Goal: Task Accomplishment & Management: Use online tool/utility

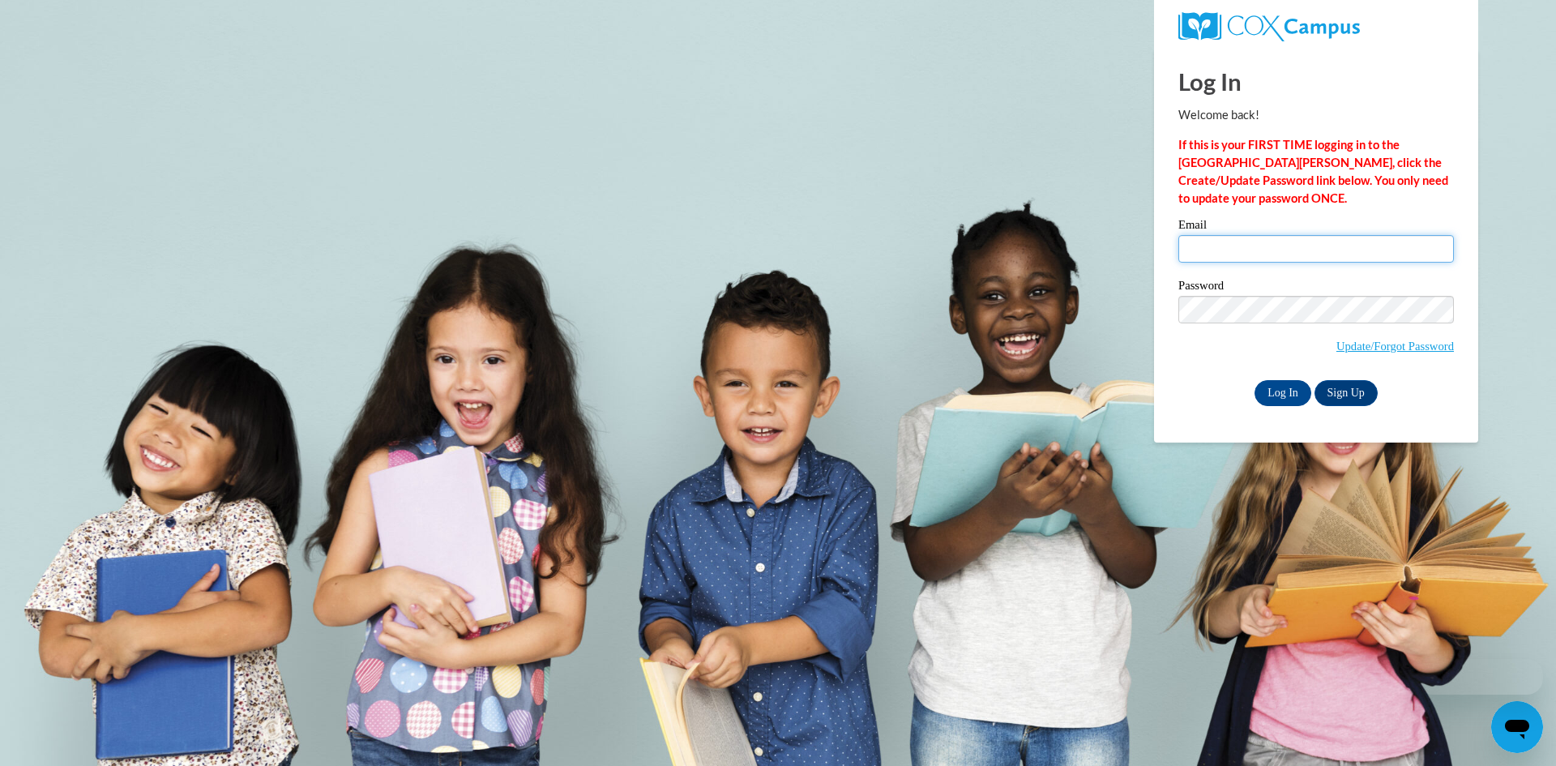
click at [1234, 258] on input "Email" at bounding box center [1315, 249] width 275 height 28
type input "[EMAIL_ADDRESS][DOMAIN_NAME]"
click at [1282, 396] on input "Log In" at bounding box center [1282, 393] width 57 height 26
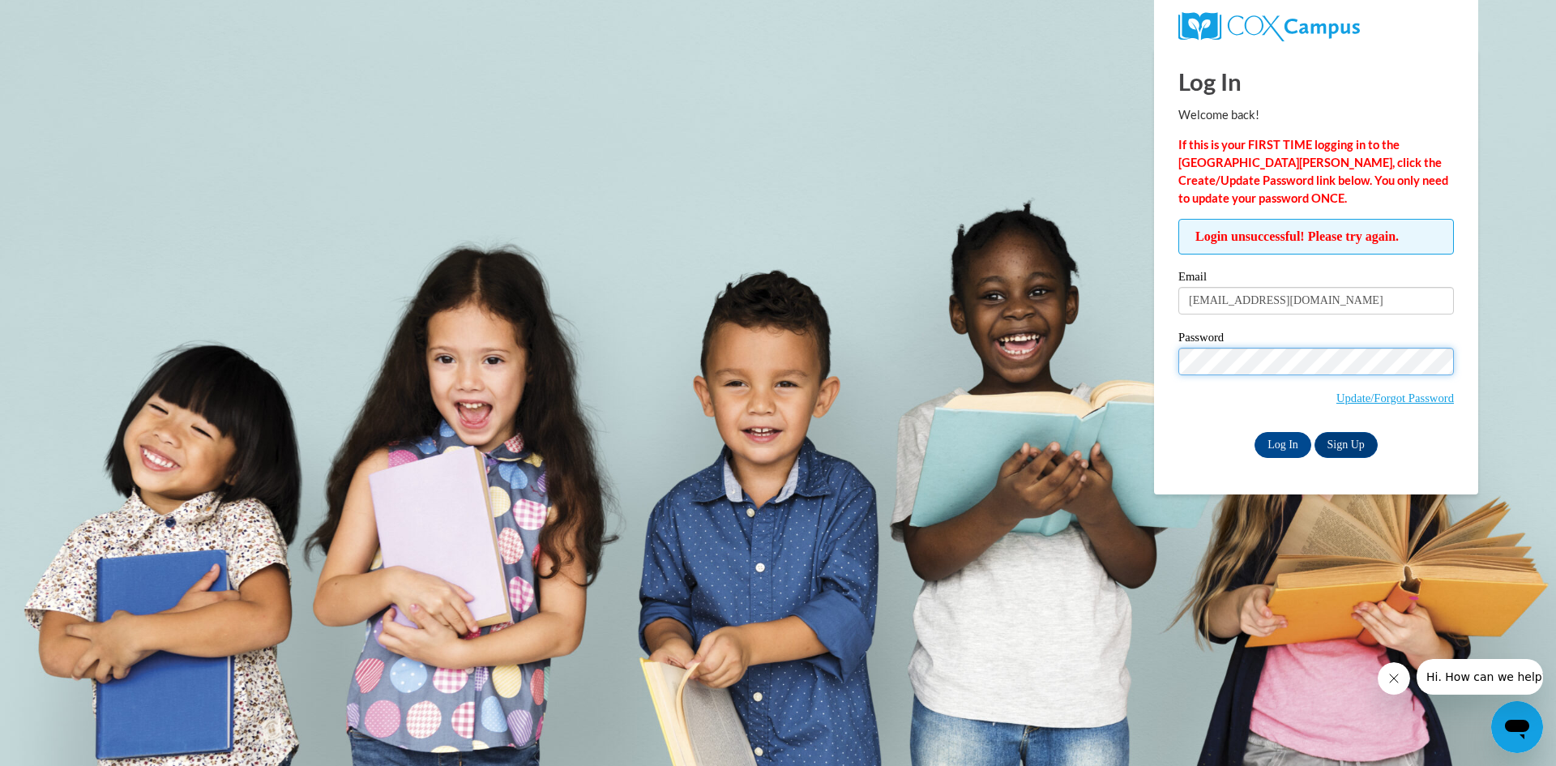
click at [1254, 432] on input "Log In" at bounding box center [1282, 445] width 57 height 26
click at [1281, 440] on input "Log In" at bounding box center [1282, 445] width 57 height 26
click at [1254, 432] on input "Log In" at bounding box center [1282, 445] width 57 height 26
click at [1386, 399] on link "Update/Forgot Password" at bounding box center [1394, 397] width 117 height 13
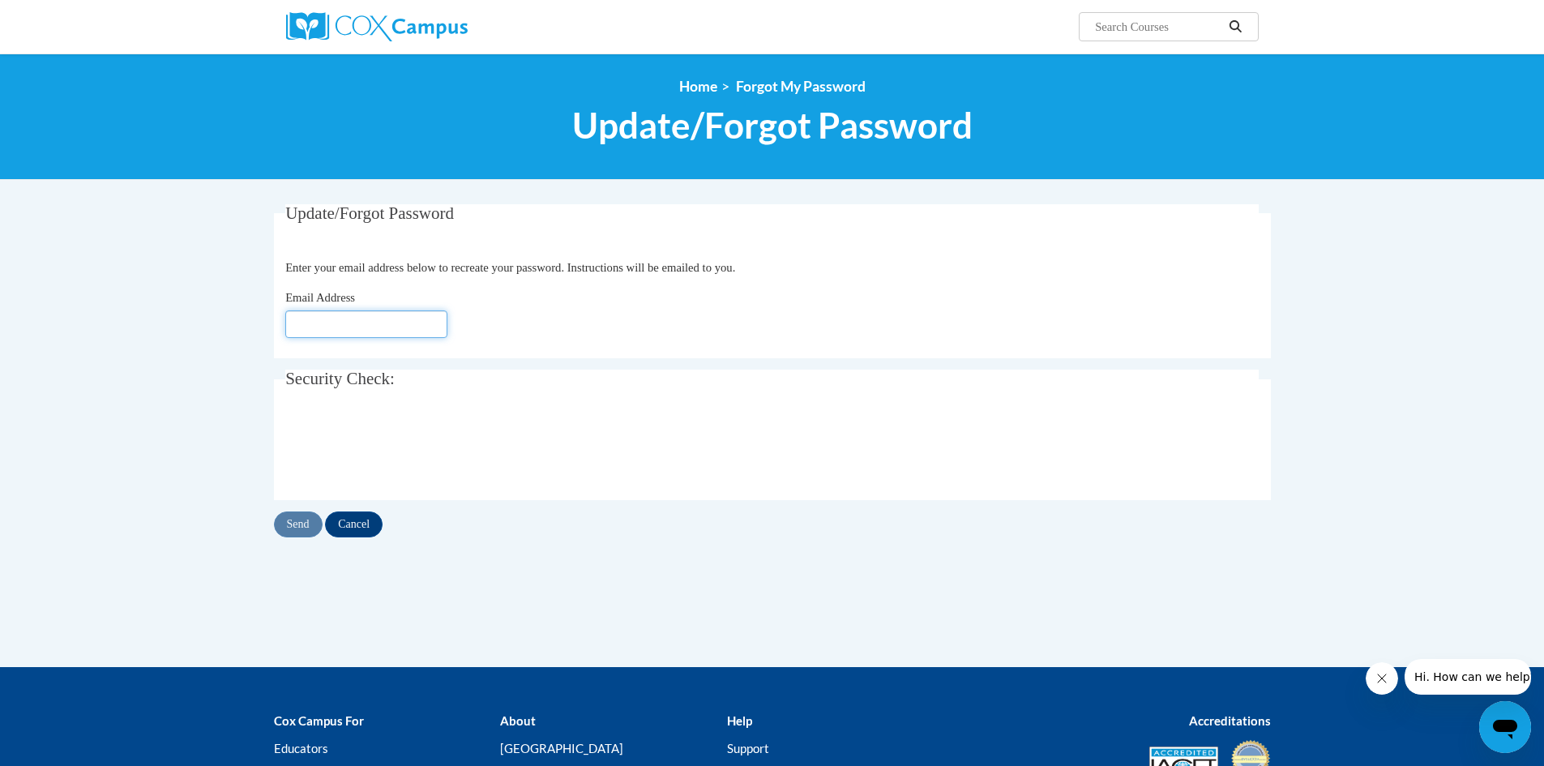
click at [404, 325] on input "Email Address" at bounding box center [366, 324] width 162 height 28
type input "nena_guthrie@yahoo.com"
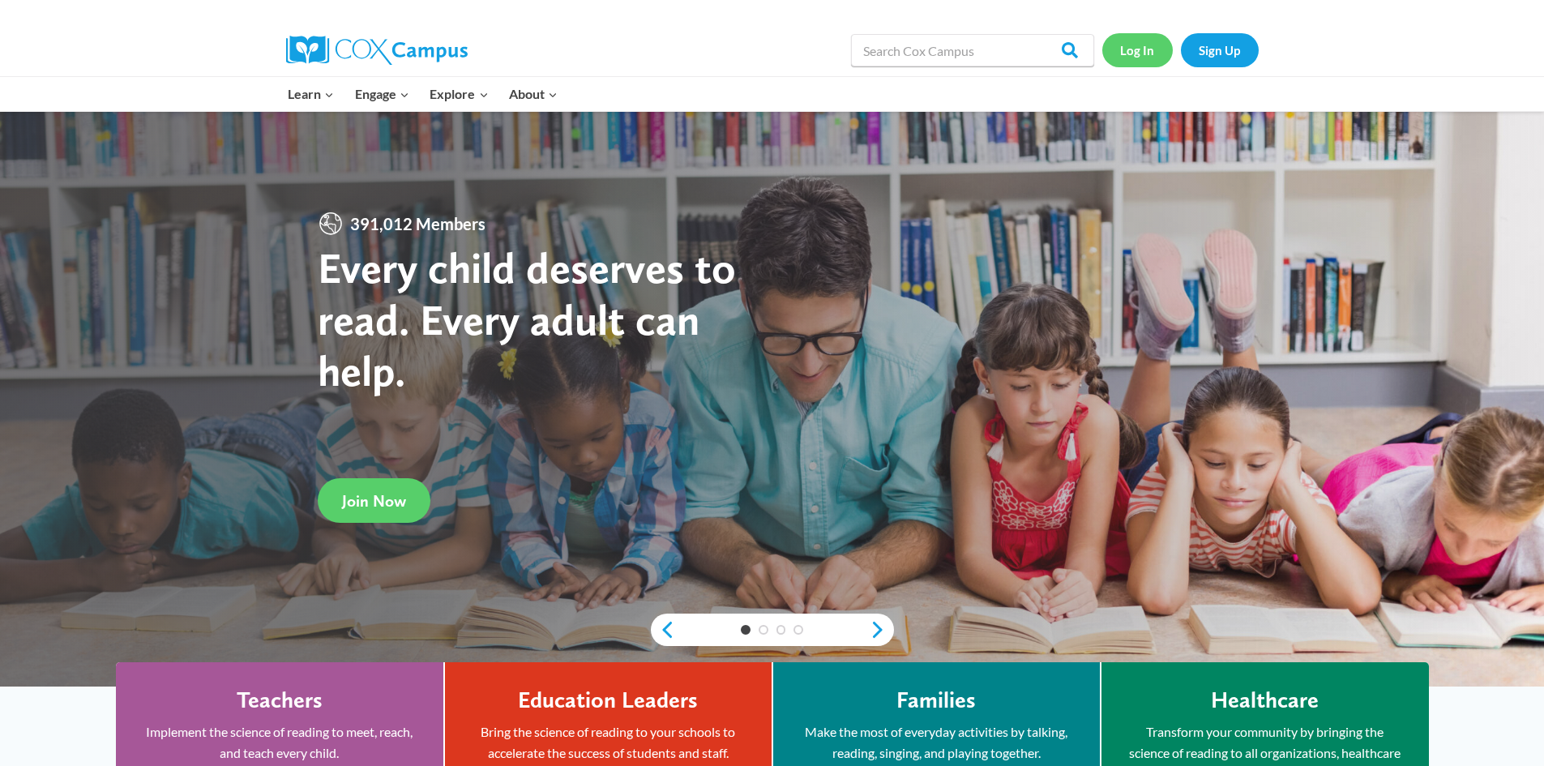
click at [1136, 63] on link "Log In" at bounding box center [1137, 49] width 70 height 33
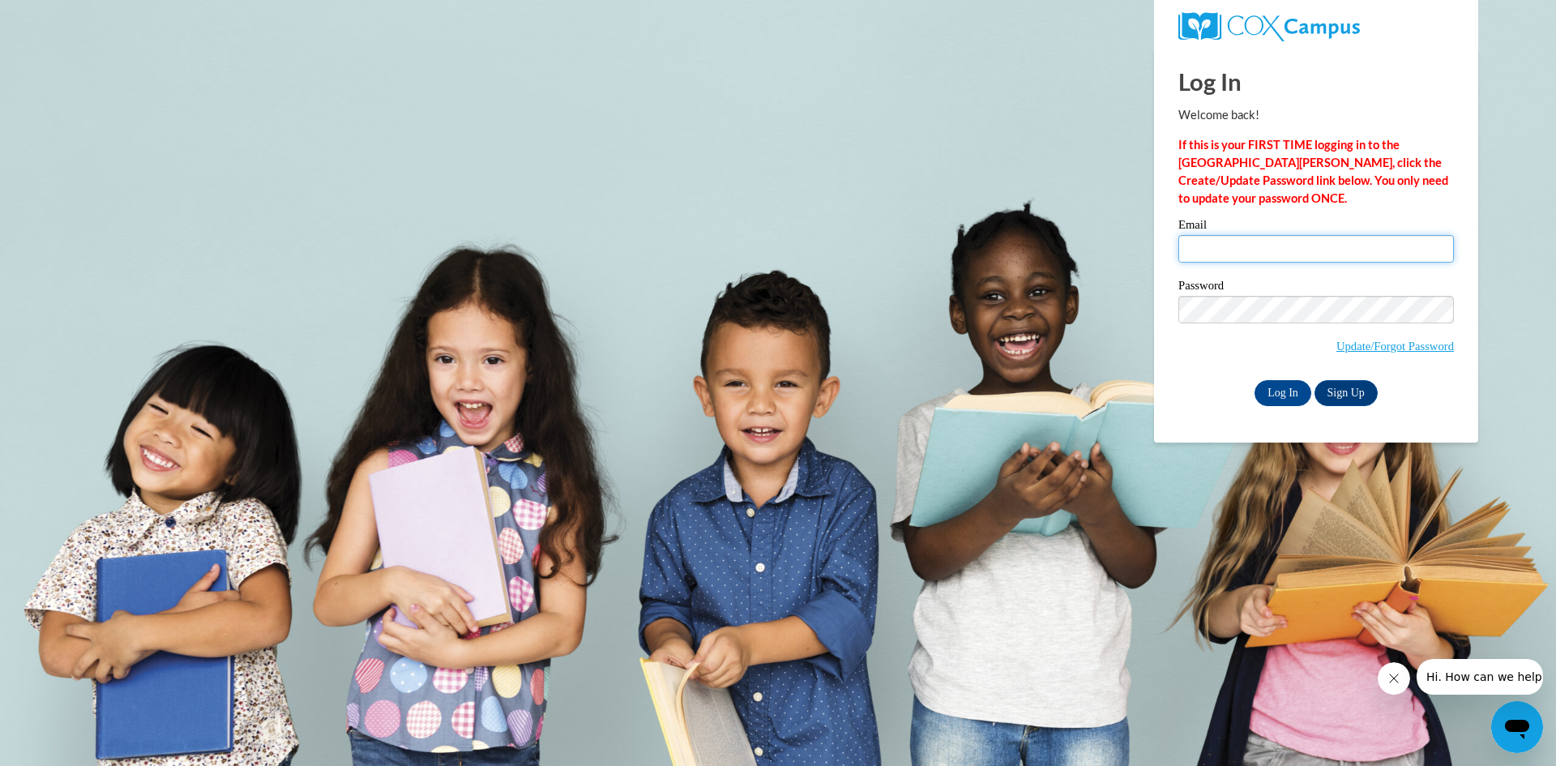
click at [1215, 250] on input "Email" at bounding box center [1315, 249] width 275 height 28
type input "[EMAIL_ADDRESS][DOMAIN_NAME]"
click at [1270, 402] on input "Log In" at bounding box center [1282, 393] width 57 height 26
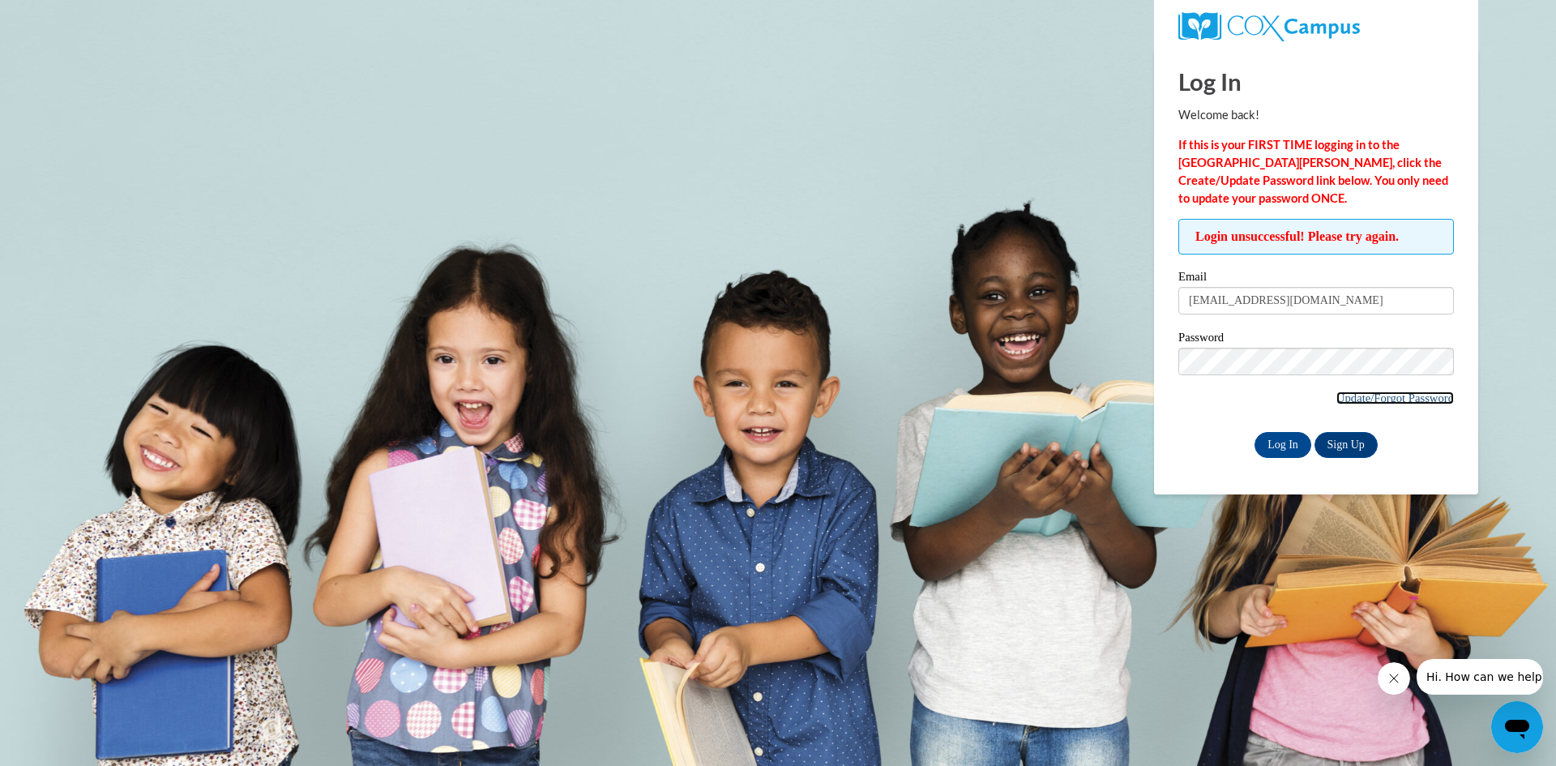
click at [1416, 393] on link "Update/Forgot Password" at bounding box center [1394, 397] width 117 height 13
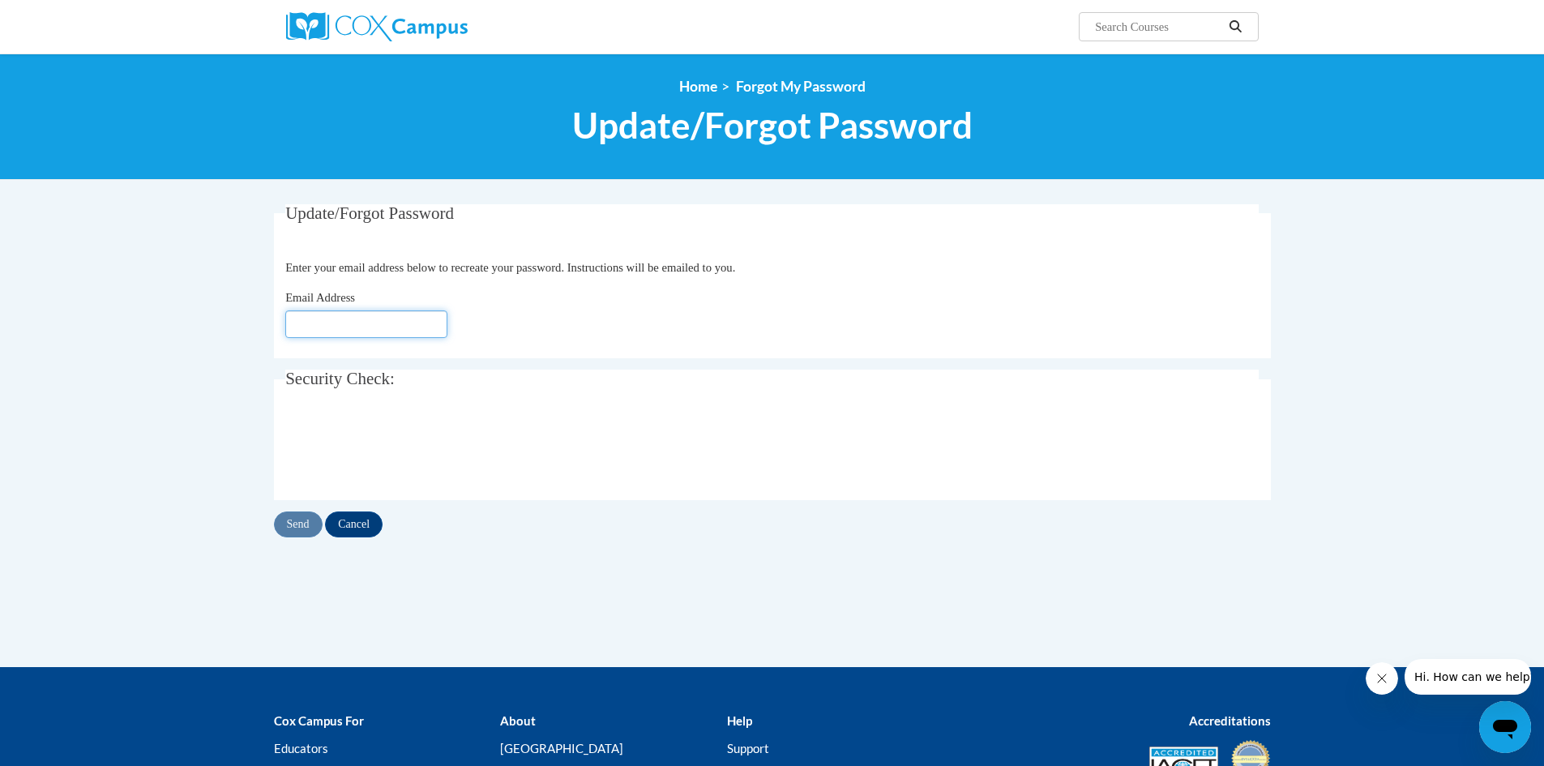
click at [386, 314] on input "Email Address" at bounding box center [366, 324] width 162 height 28
type input "[EMAIL_ADDRESS][DOMAIN_NAME]"
click at [300, 518] on input "Send" at bounding box center [298, 524] width 49 height 26
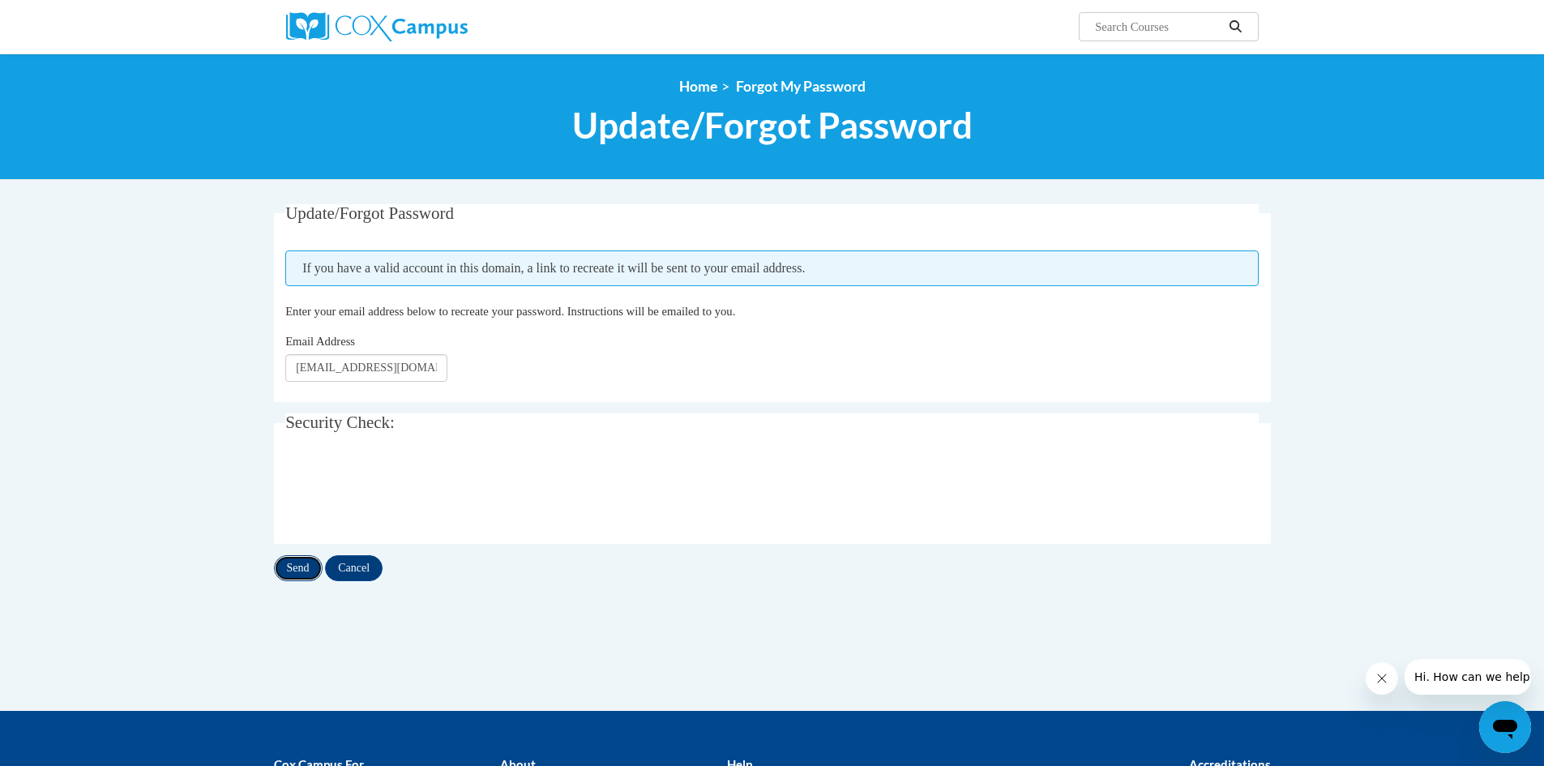
click at [304, 561] on input "Send" at bounding box center [298, 568] width 49 height 26
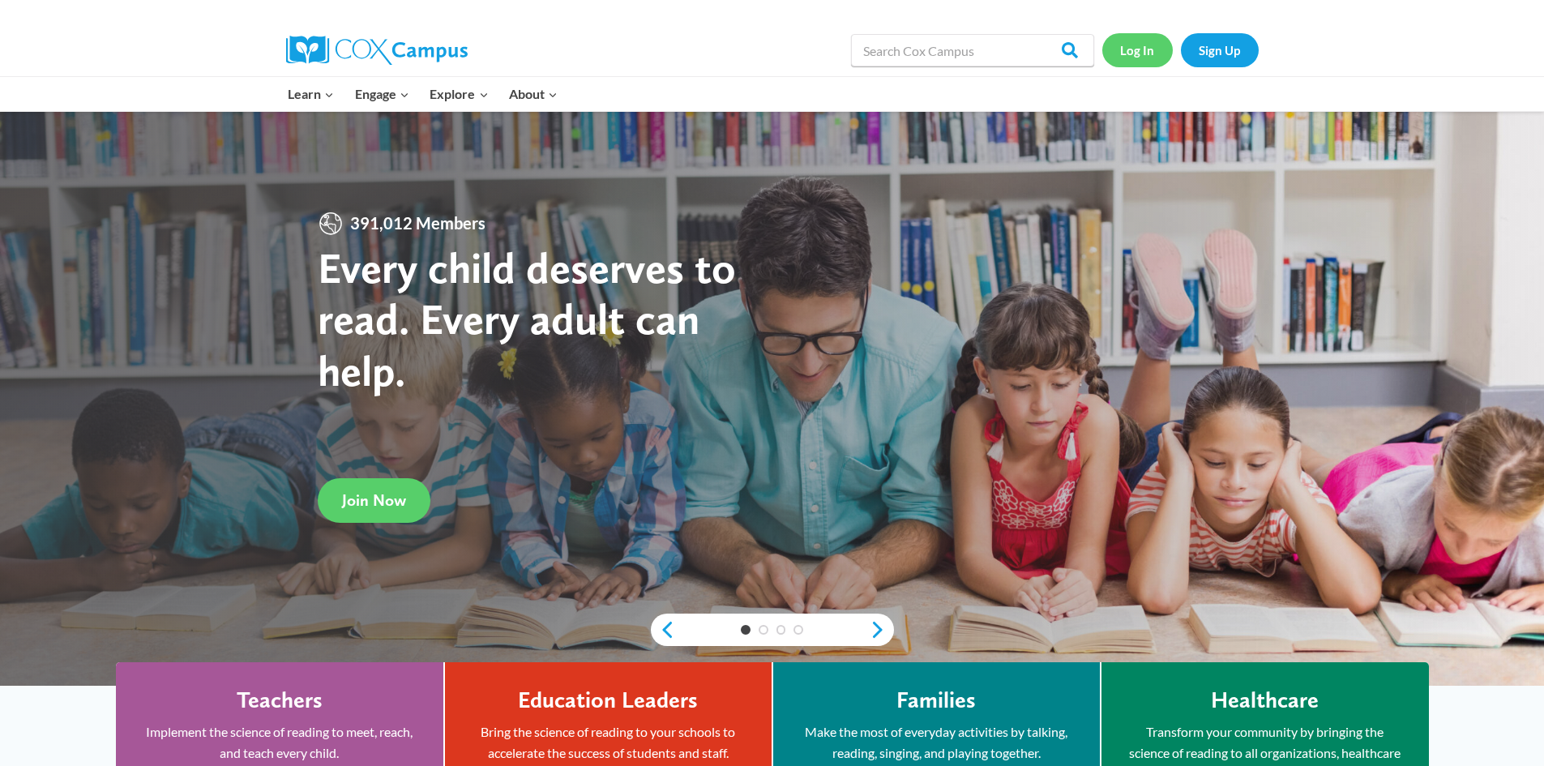
click at [1133, 48] on link "Log In" at bounding box center [1137, 49] width 70 height 33
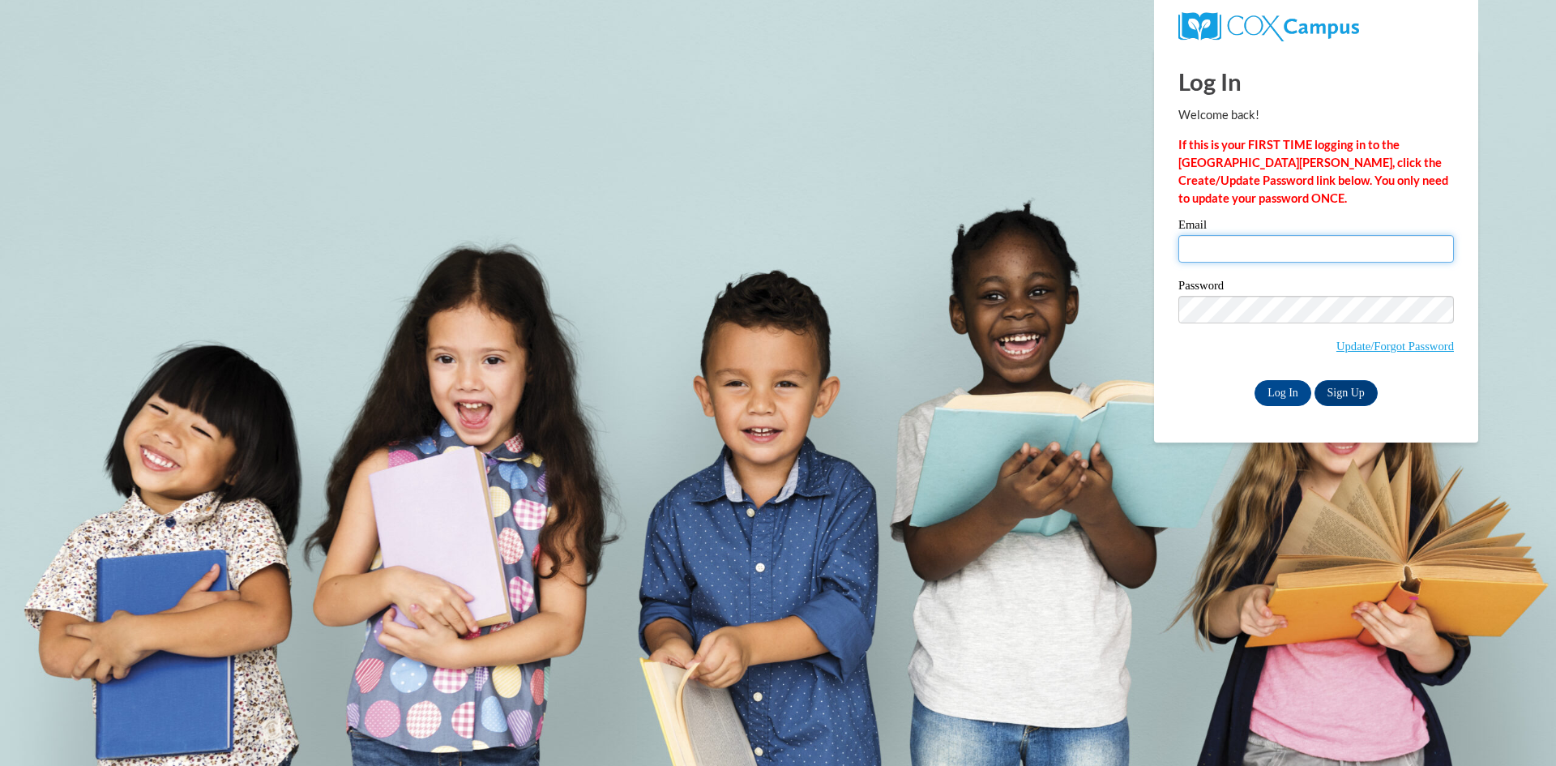
click at [1184, 246] on input "Email" at bounding box center [1315, 249] width 275 height 28
type input "[EMAIL_ADDRESS][DOMAIN_NAME]"
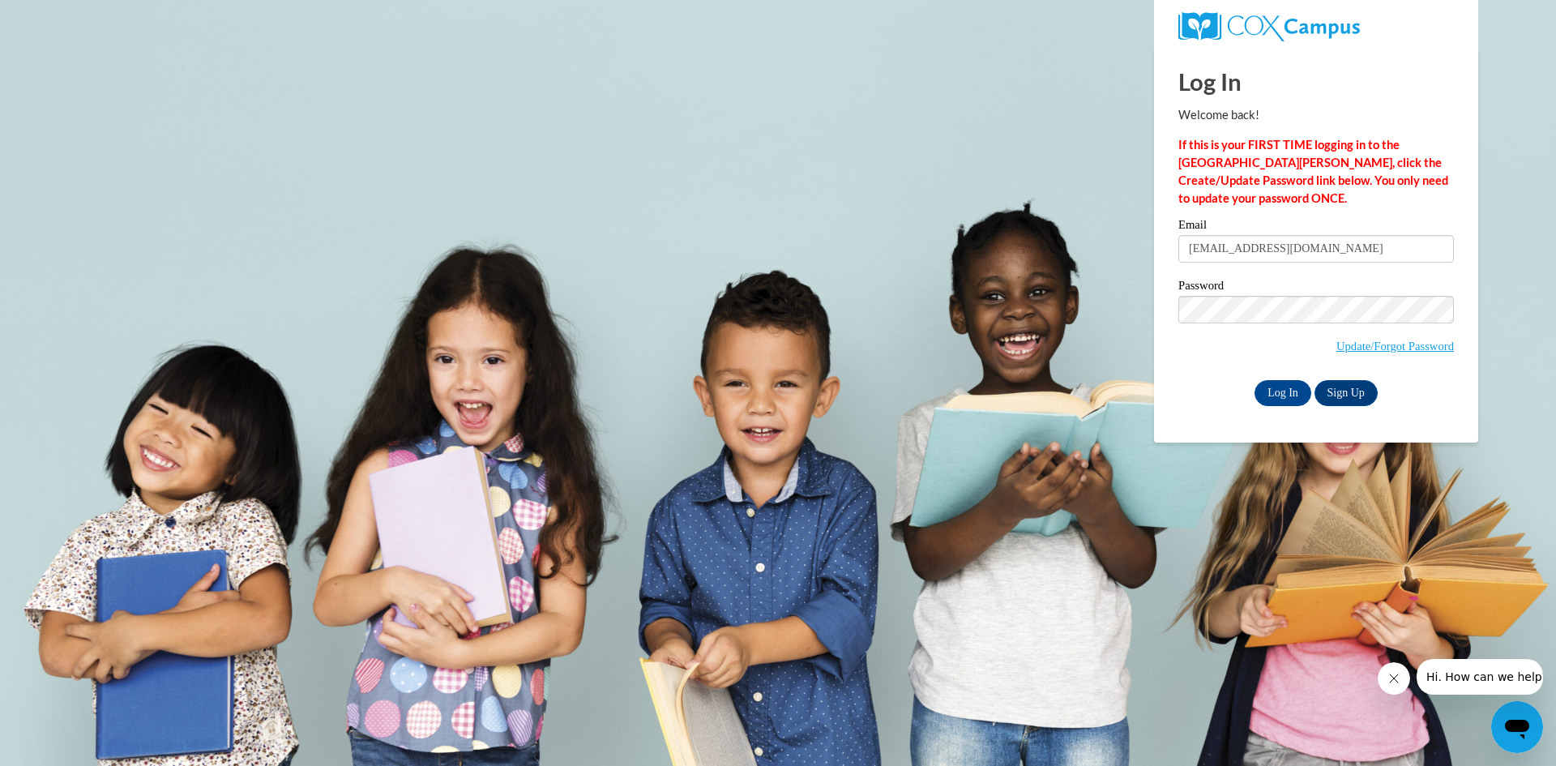
click at [1081, 522] on body "Log In Welcome back! If this is your FIRST TIME logging in to the NEW Cox Campu…" at bounding box center [778, 383] width 1556 height 766
drag, startPoint x: 1259, startPoint y: 410, endPoint x: 1269, endPoint y: 391, distance: 21.7
click at [1269, 391] on div "Log In Welcome back! If this is your FIRST TIME logging in to the NEW Cox Campu…" at bounding box center [1316, 246] width 348 height 394
click at [1269, 391] on input "Log In" at bounding box center [1282, 393] width 57 height 26
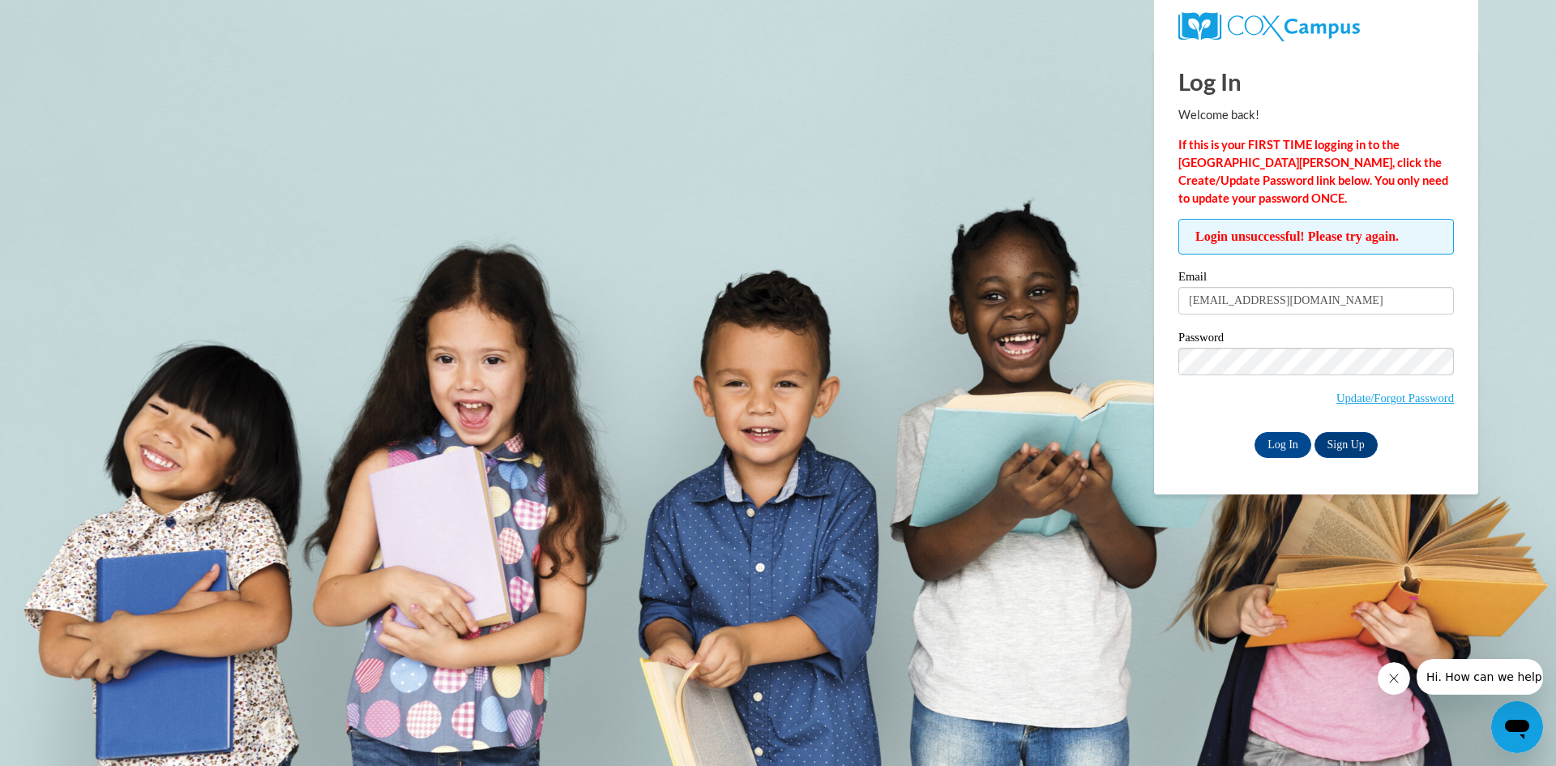
click at [1185, 384] on span "Update/Forgot Password" at bounding box center [1315, 381] width 275 height 67
click at [1279, 439] on input "Log In" at bounding box center [1282, 445] width 57 height 26
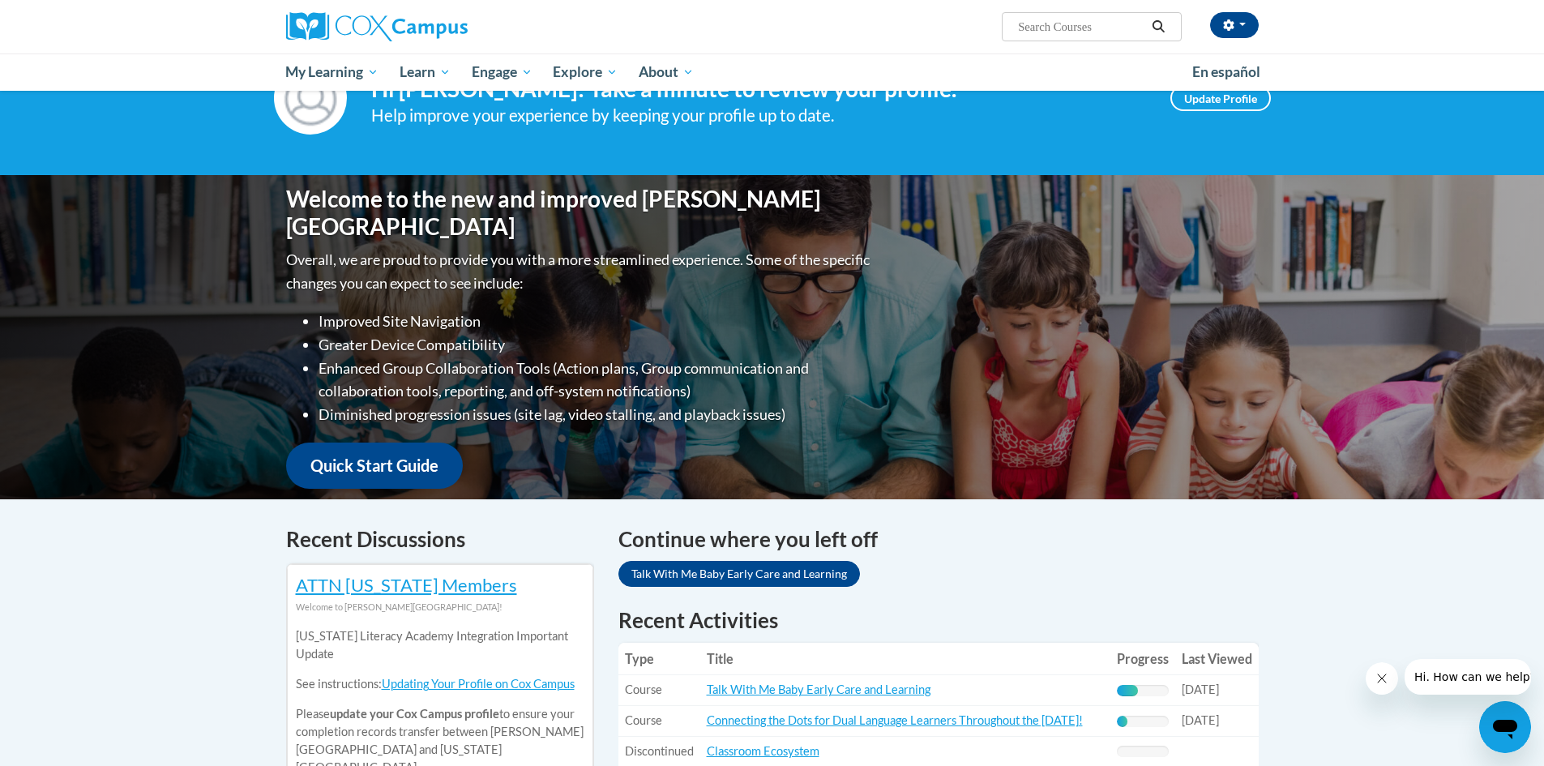
scroll to position [243, 0]
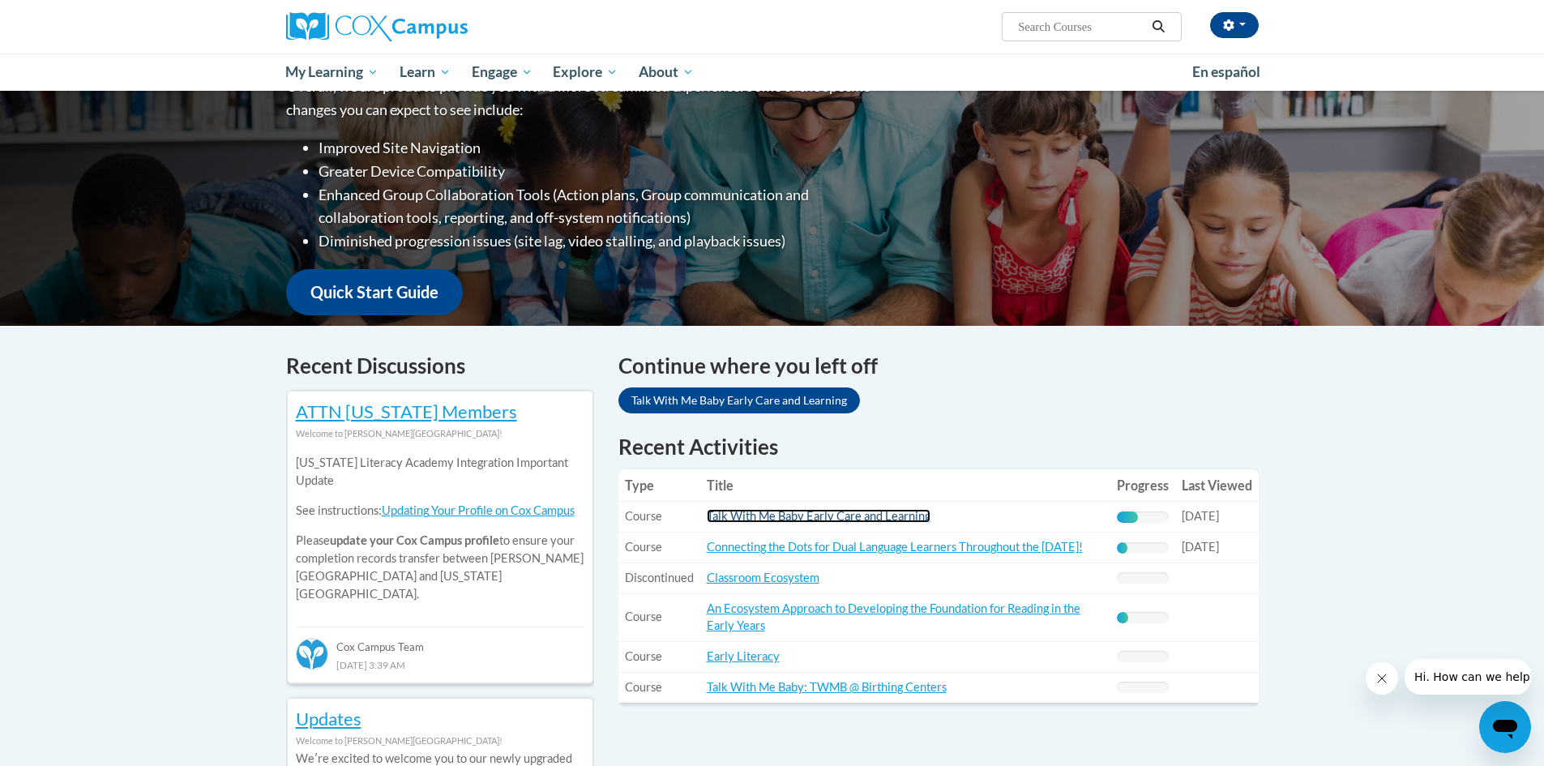
click at [885, 517] on link "Talk With Me Baby Early Care and Learning" at bounding box center [819, 516] width 224 height 14
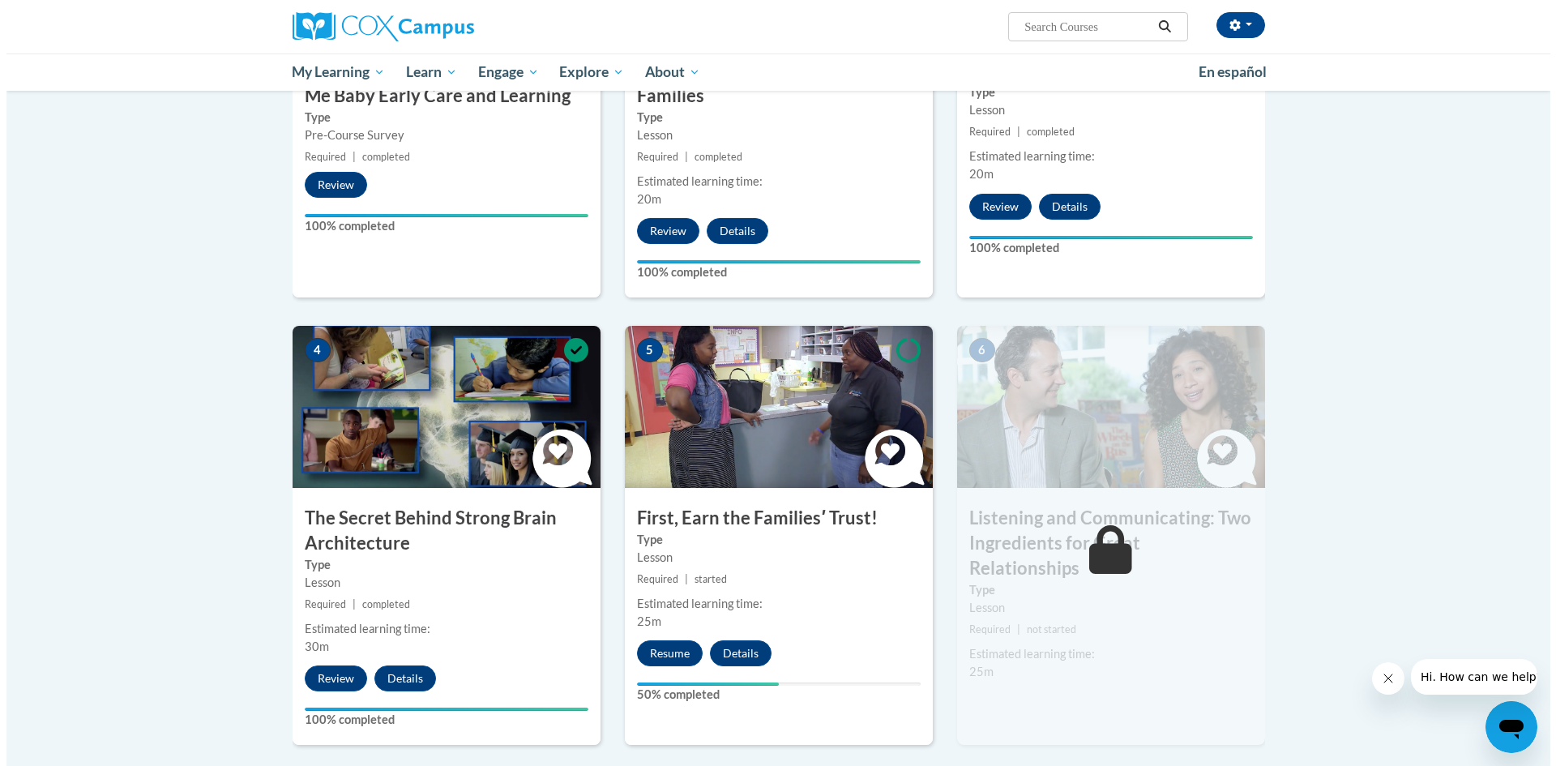
scroll to position [648, 0]
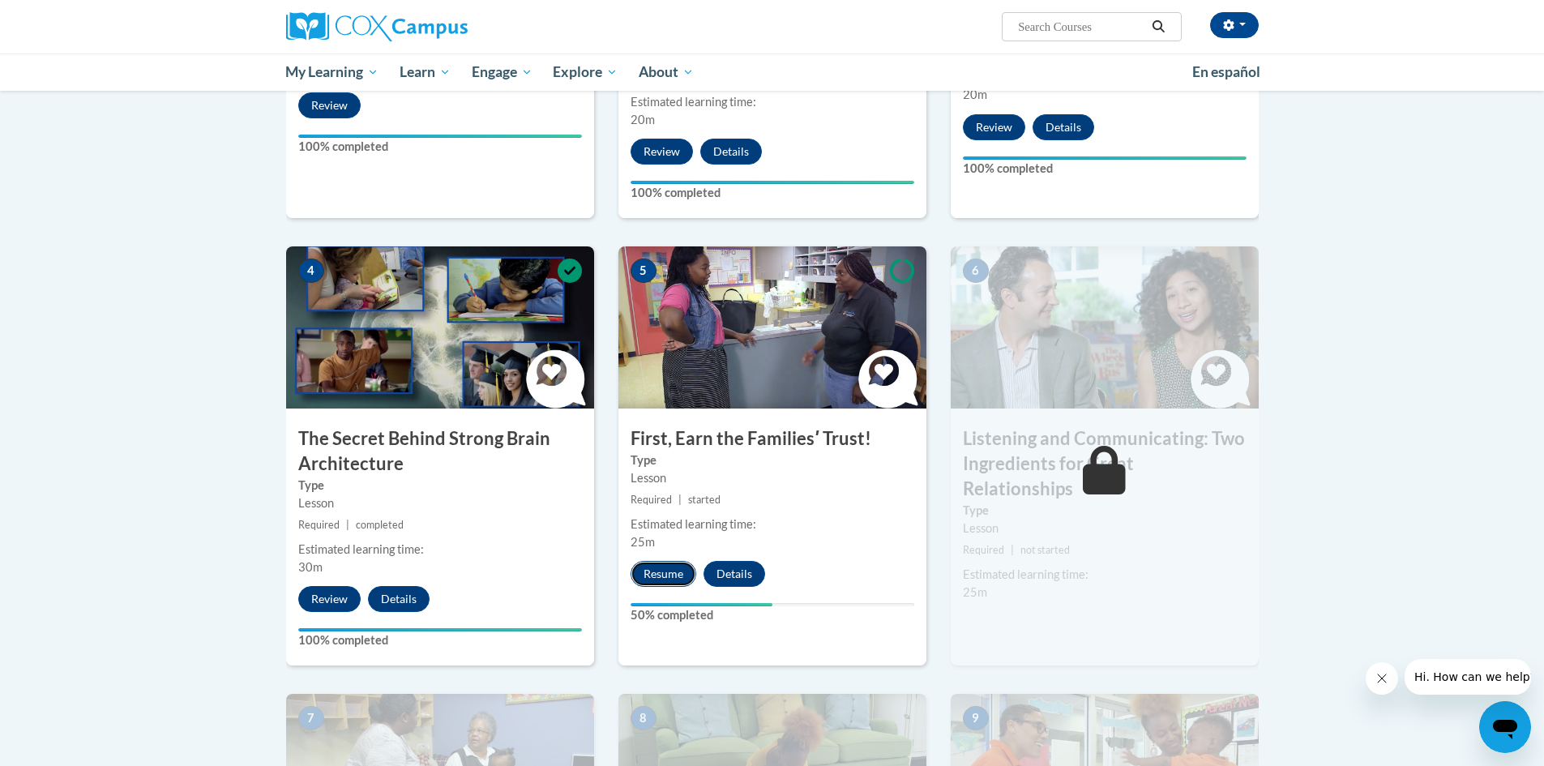
click at [685, 573] on button "Resume" at bounding box center [663, 574] width 66 height 26
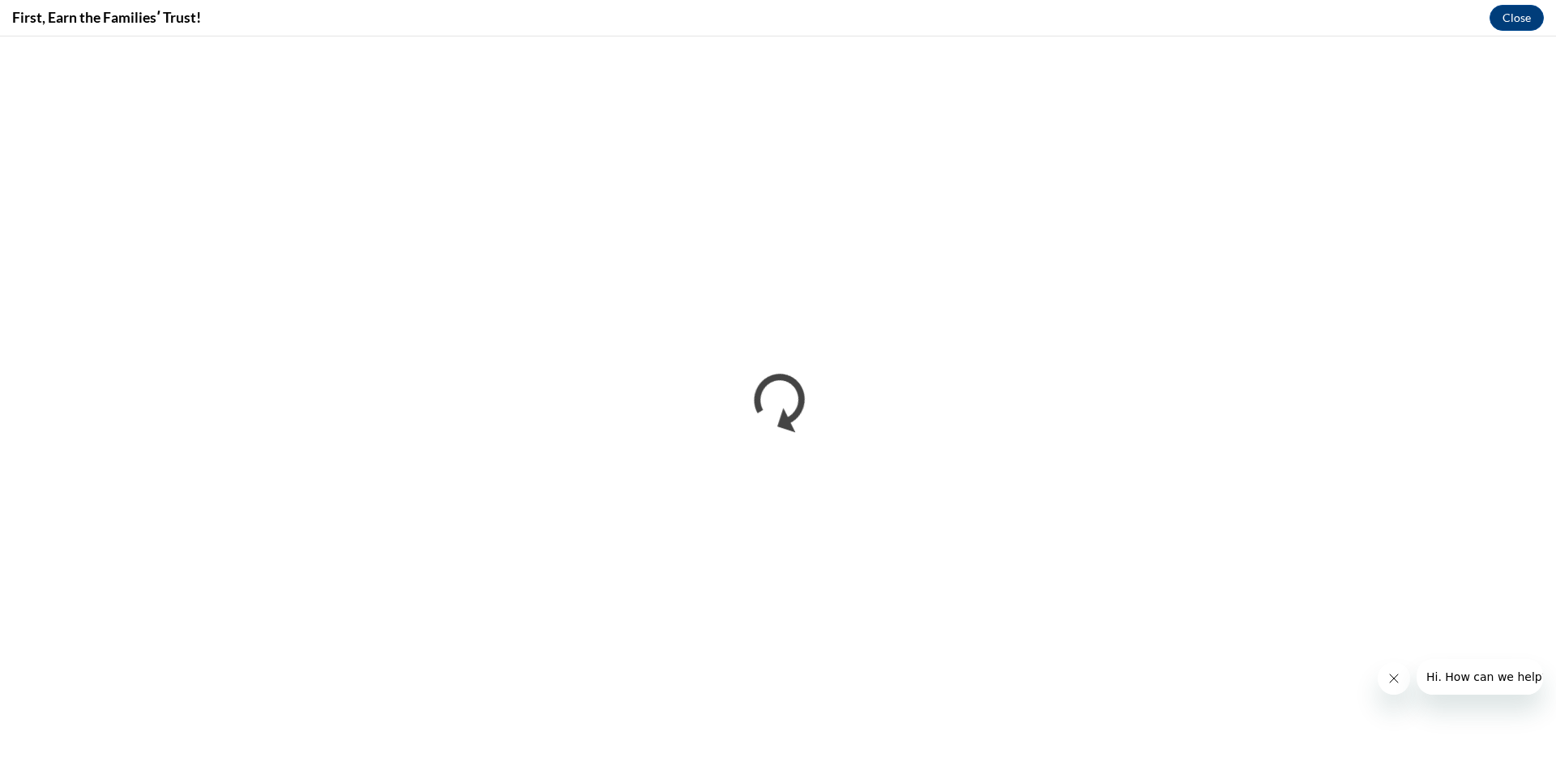
scroll to position [0, 0]
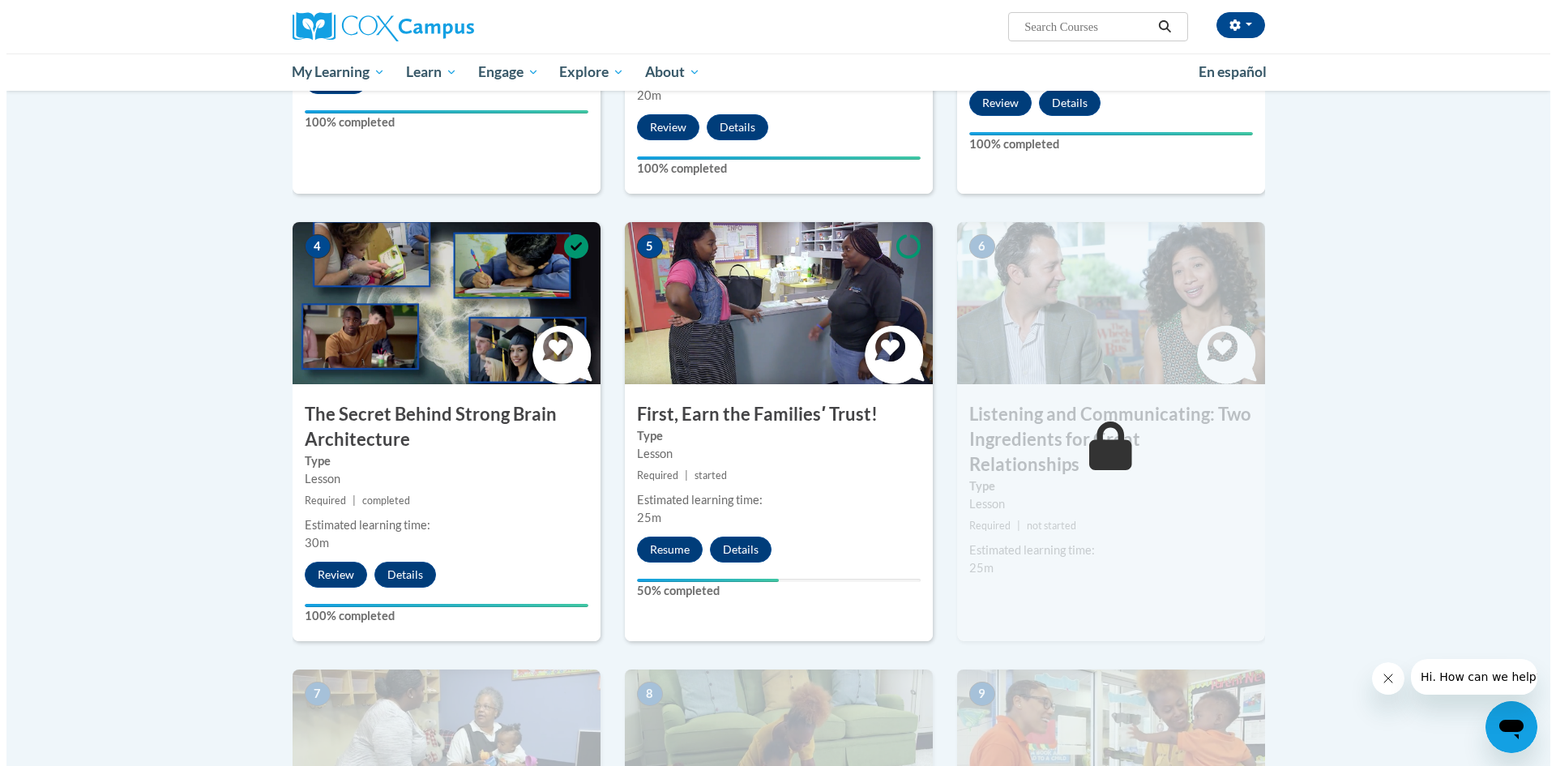
scroll to position [648, 0]
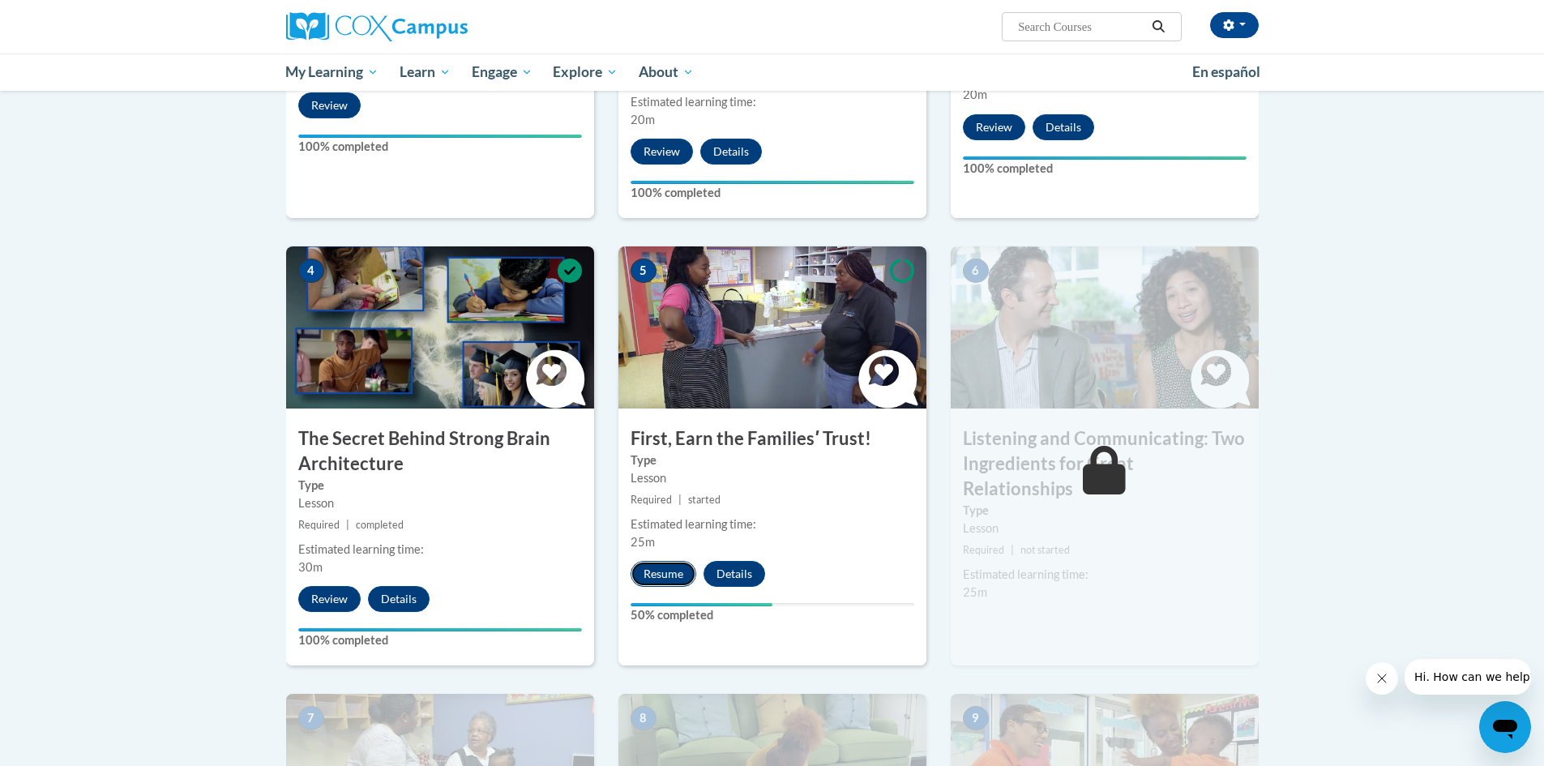
click at [665, 566] on button "Resume" at bounding box center [663, 574] width 66 height 26
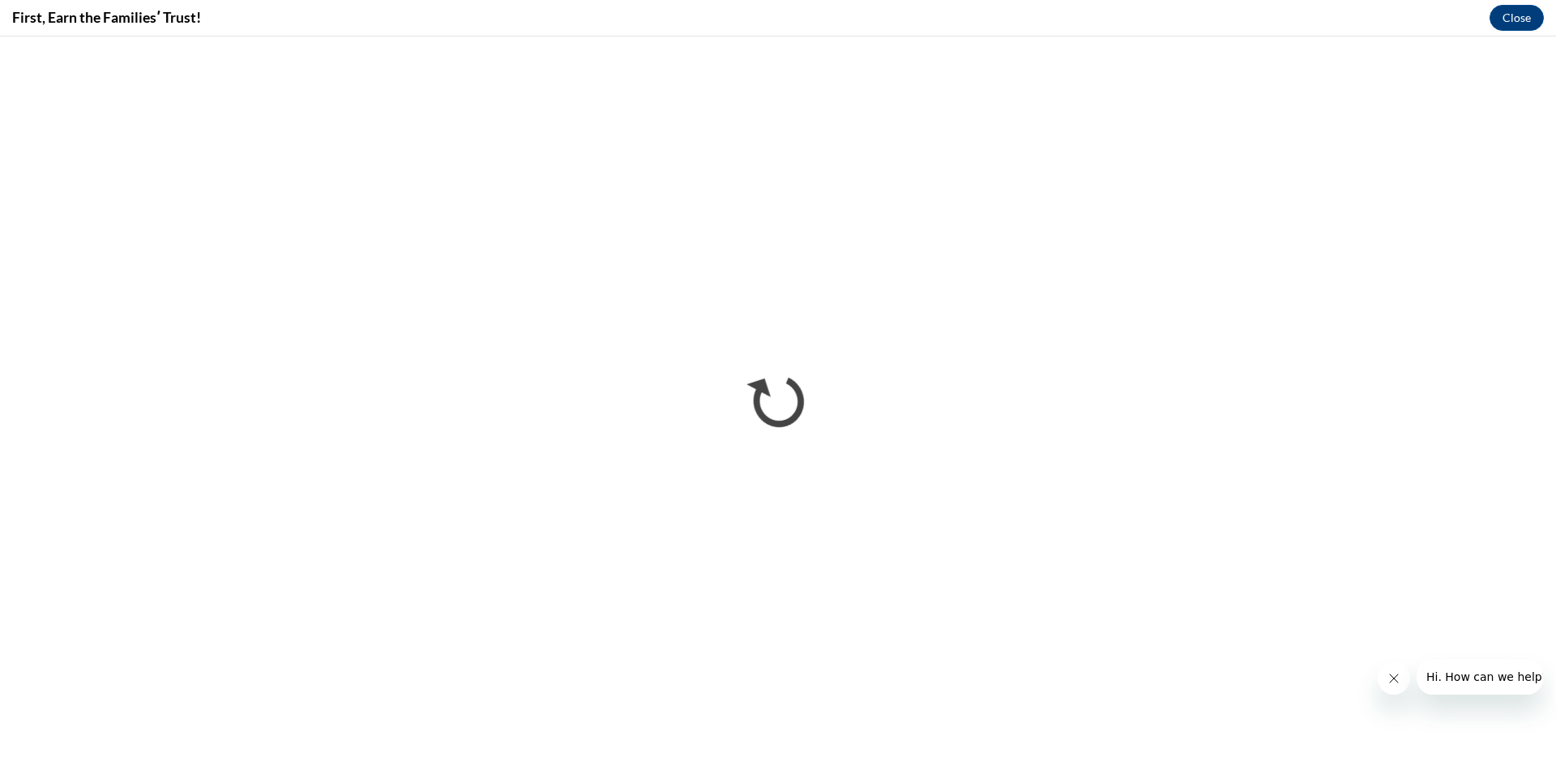
scroll to position [0, 0]
